Goal: Task Accomplishment & Management: Manage account settings

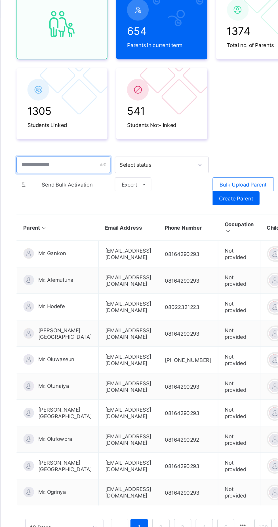
click at [100, 171] on input "text" at bounding box center [108, 169] width 61 height 11
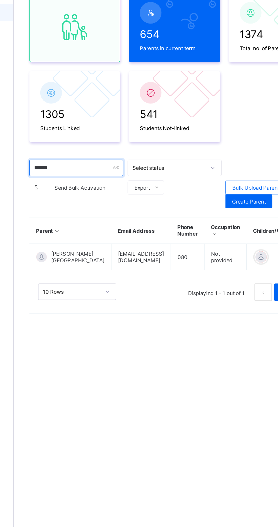
type input "******"
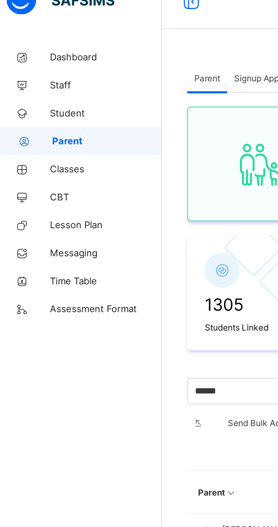
click at [35, 78] on span "Classes" at bounding box center [45, 79] width 45 height 5
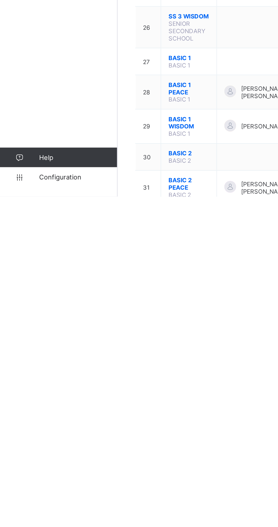
scroll to position [317, 0]
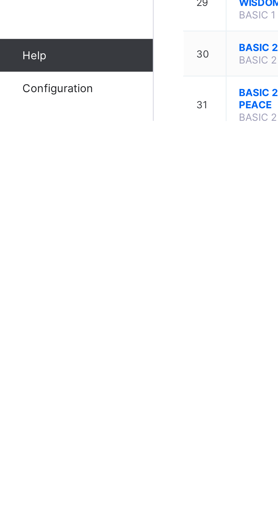
click at [35, 518] on span "Configuration" at bounding box center [45, 516] width 45 height 5
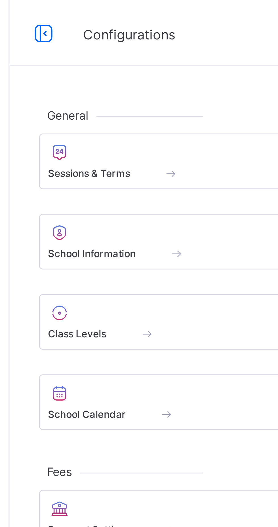
click at [91, 57] on span at bounding box center [135, 56] width 108 height 1
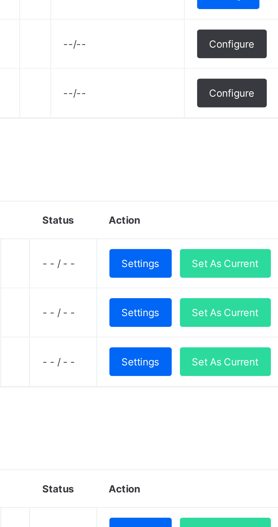
click at [243, 249] on span "Set As Current" at bounding box center [238, 251] width 23 height 4
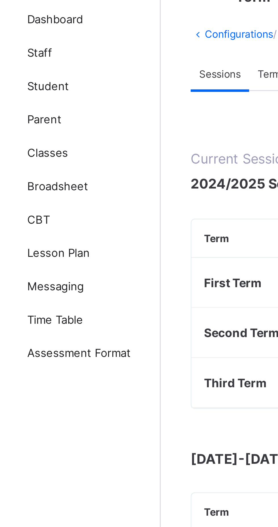
click at [33, 79] on span "Classes" at bounding box center [45, 79] width 45 height 5
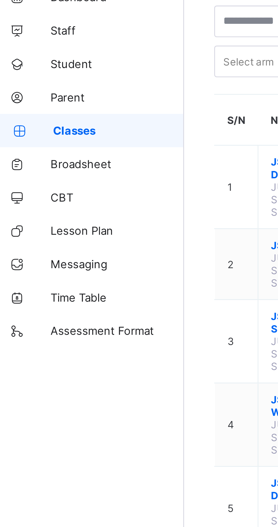
click at [37, 91] on span "Broadsheet" at bounding box center [45, 91] width 45 height 5
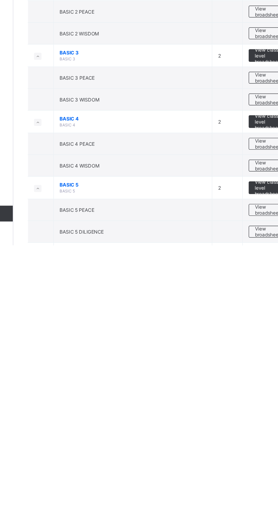
scroll to position [160, 0]
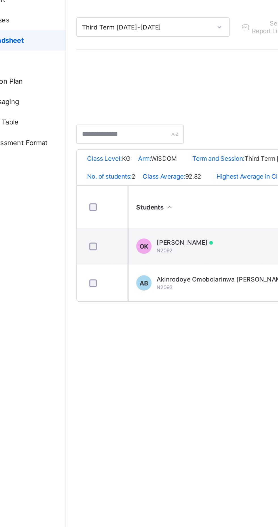
scroll to position [0, 104]
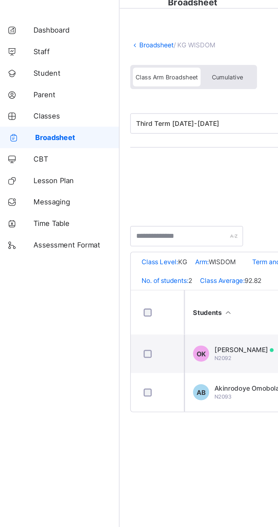
click at [87, 41] on link "Broadsheet" at bounding box center [88, 42] width 18 height 4
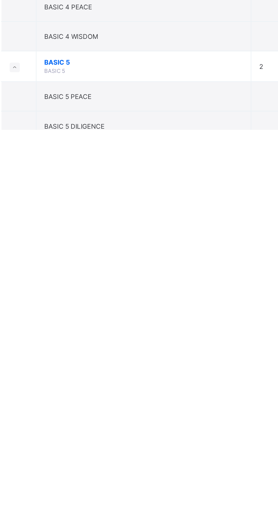
scroll to position [160, 0]
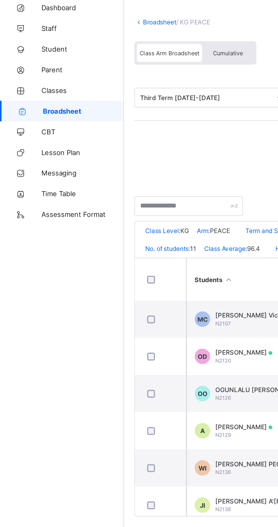
scroll to position [0, 78]
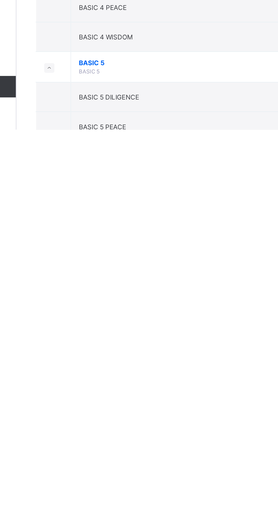
scroll to position [152, 0]
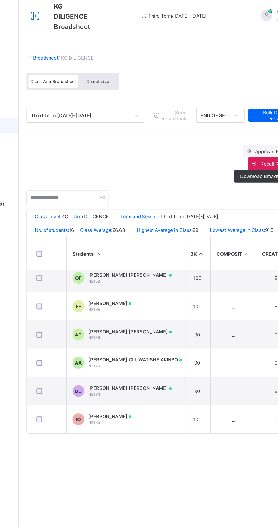
scroll to position [211, 3]
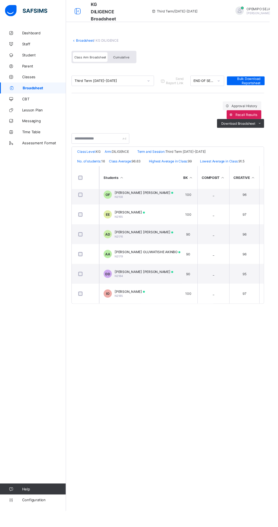
click at [21, 66] on icon at bounding box center [11, 68] width 23 height 4
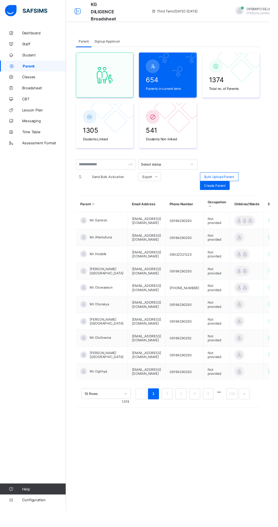
click at [25, 62] on link "Student" at bounding box center [34, 56] width 68 height 11
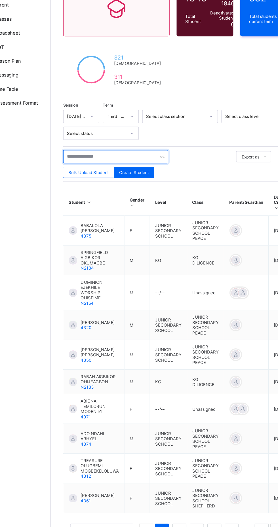
click at [103, 190] on input "text" at bounding box center [120, 191] width 85 height 11
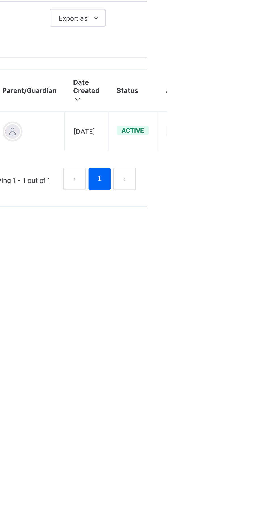
type input "******"
click at [0, 0] on ul "View Profile Edit Student Assign Class Link Parent/Guardian Delete Student" at bounding box center [0, 0] width 0 height 0
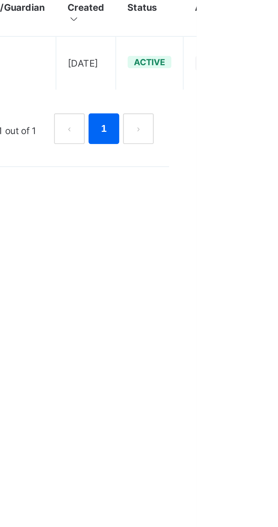
click at [0, 0] on div "Assign Class" at bounding box center [0, 0] width 0 height 0
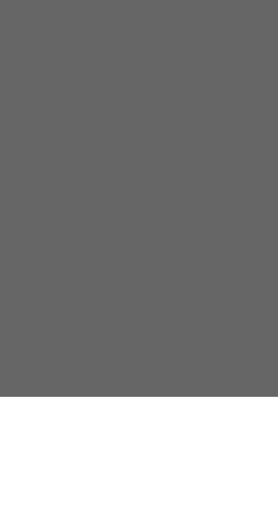
scroll to position [23, 0]
click at [116, 316] on div "KG WISDOM" at bounding box center [102, 311] width 28 height 9
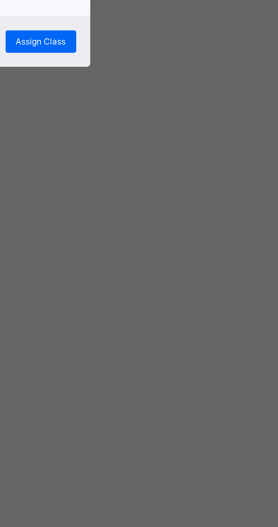
click at [196, 306] on div "Assign Class" at bounding box center [181, 301] width 29 height 9
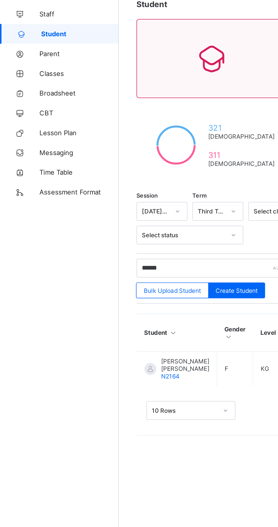
click at [34, 72] on link "Parent" at bounding box center [34, 67] width 68 height 11
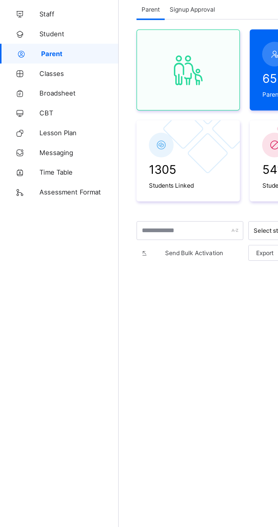
click at [30, 81] on span "Classes" at bounding box center [45, 79] width 45 height 5
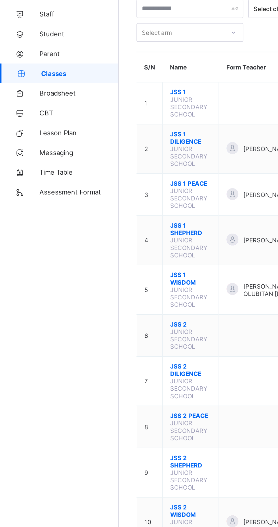
click at [34, 91] on span "Broadsheet" at bounding box center [45, 91] width 45 height 5
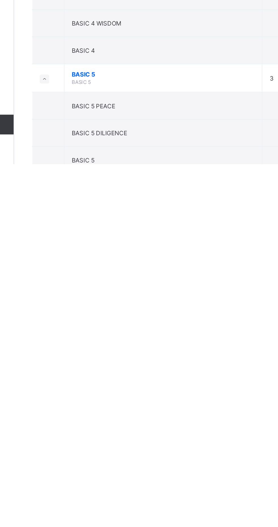
scroll to position [421, 0]
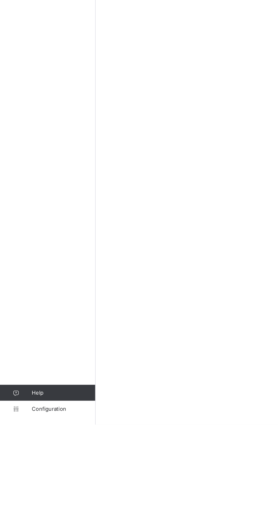
click at [35, 518] on span "Configuration" at bounding box center [45, 516] width 45 height 5
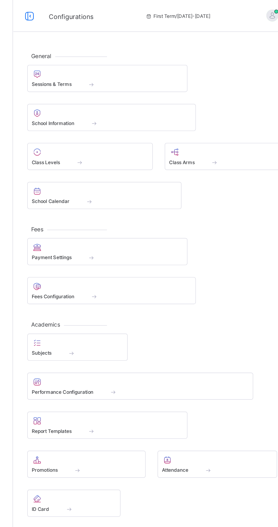
click at [105, 56] on div at bounding box center [135, 52] width 108 height 7
